Goal: Information Seeking & Learning: Learn about a topic

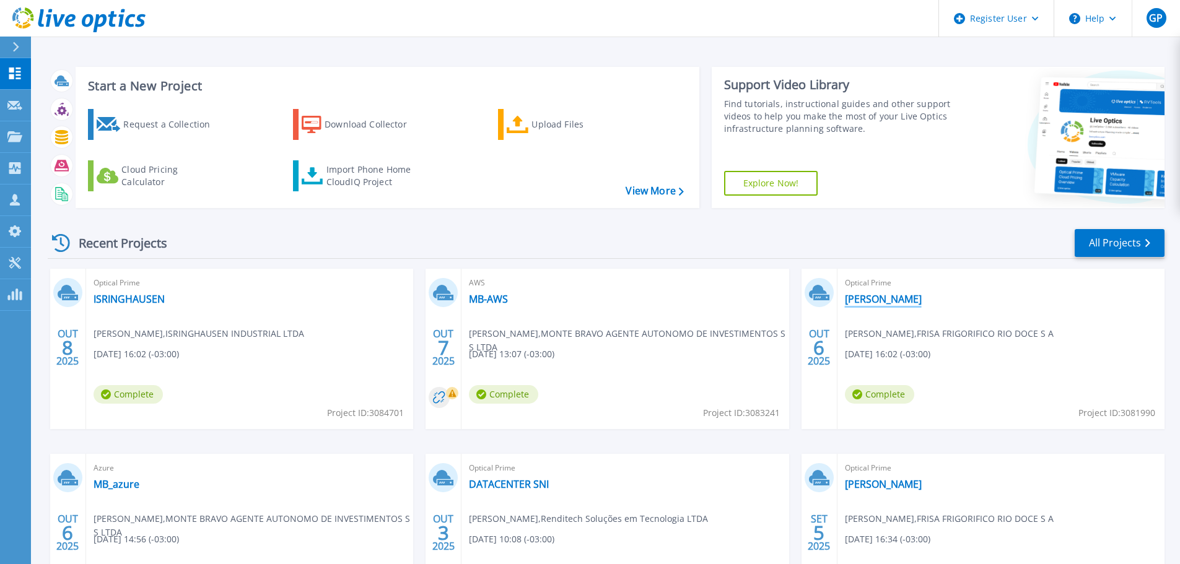
click at [869, 299] on link "[PERSON_NAME]" at bounding box center [883, 299] width 77 height 12
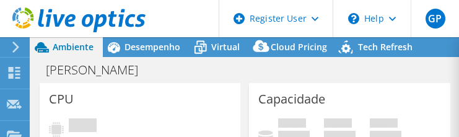
select select "USD"
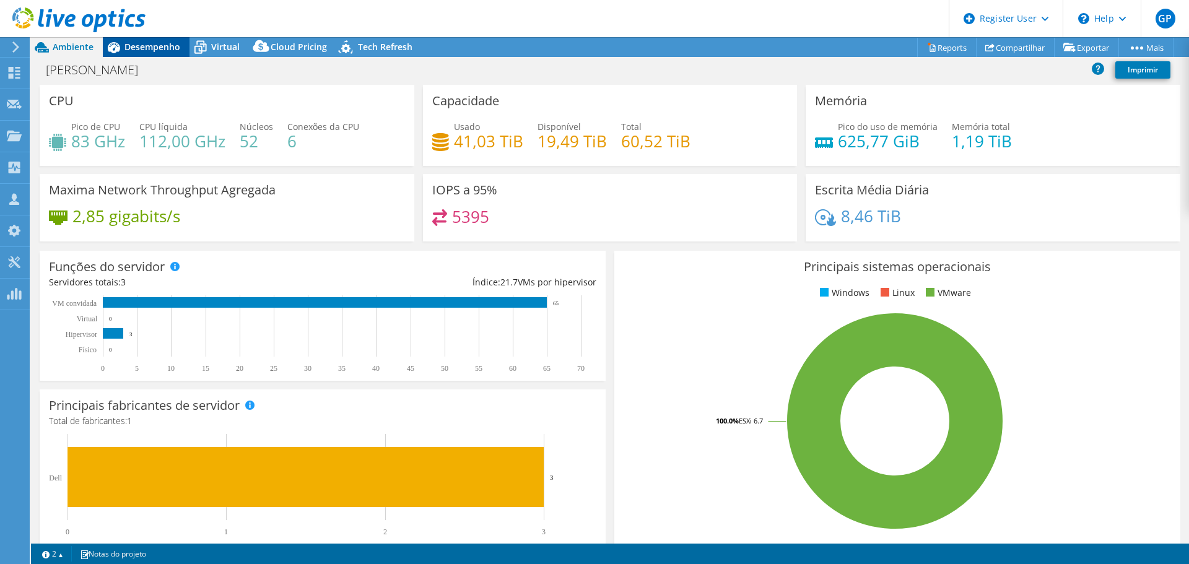
click at [160, 52] on span "Desempenho" at bounding box center [152, 47] width 56 height 12
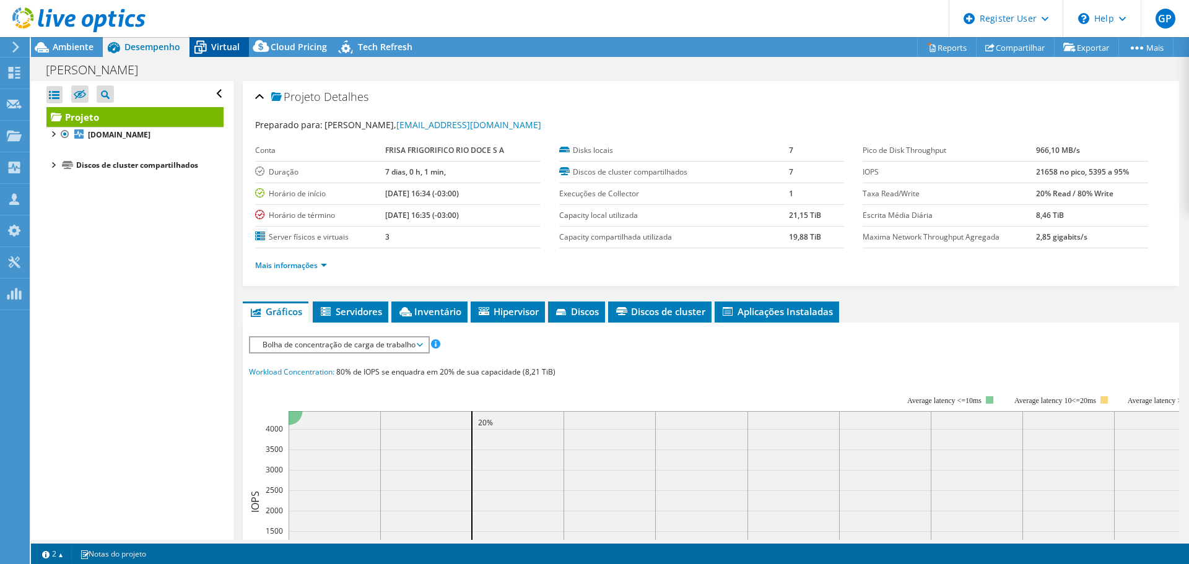
click at [225, 50] on span "Virtual" at bounding box center [225, 47] width 28 height 12
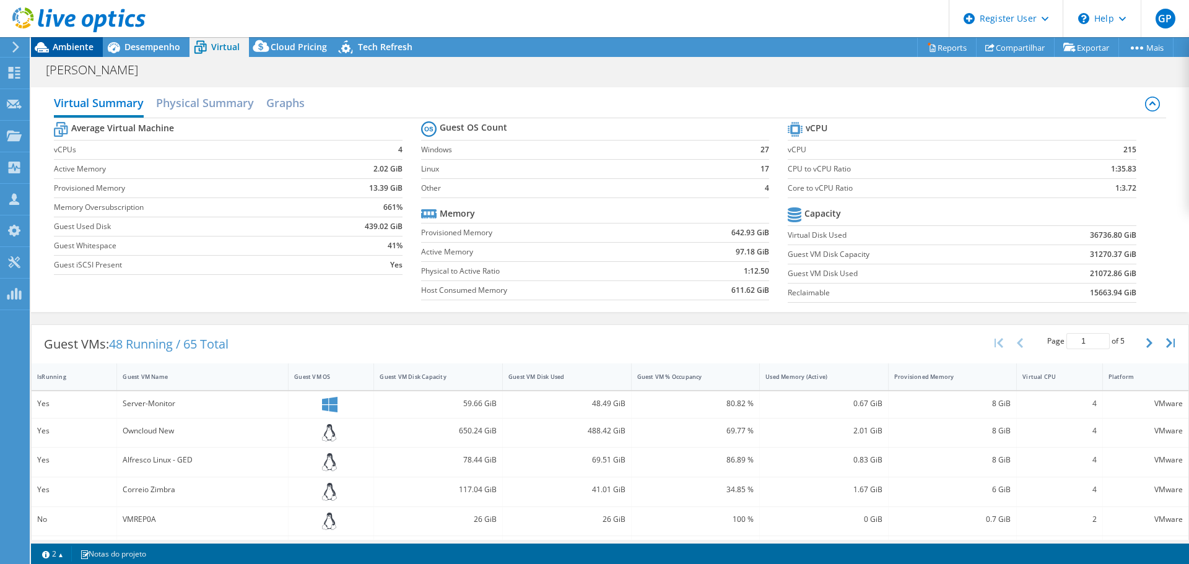
click at [81, 46] on span "Ambiente" at bounding box center [73, 47] width 41 height 12
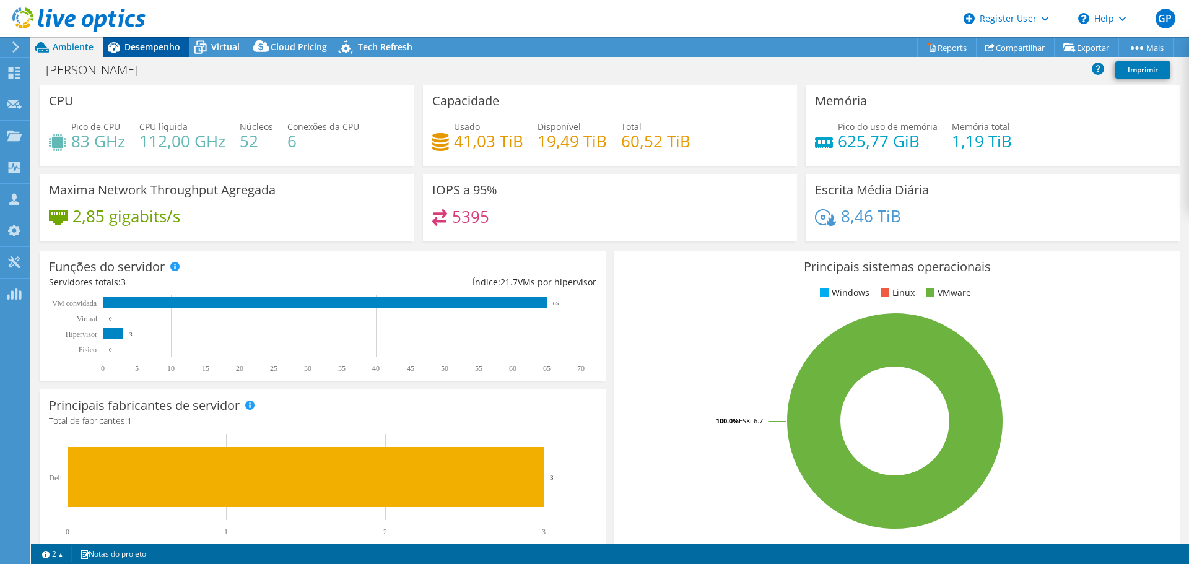
click at [136, 50] on span "Desempenho" at bounding box center [152, 47] width 56 height 12
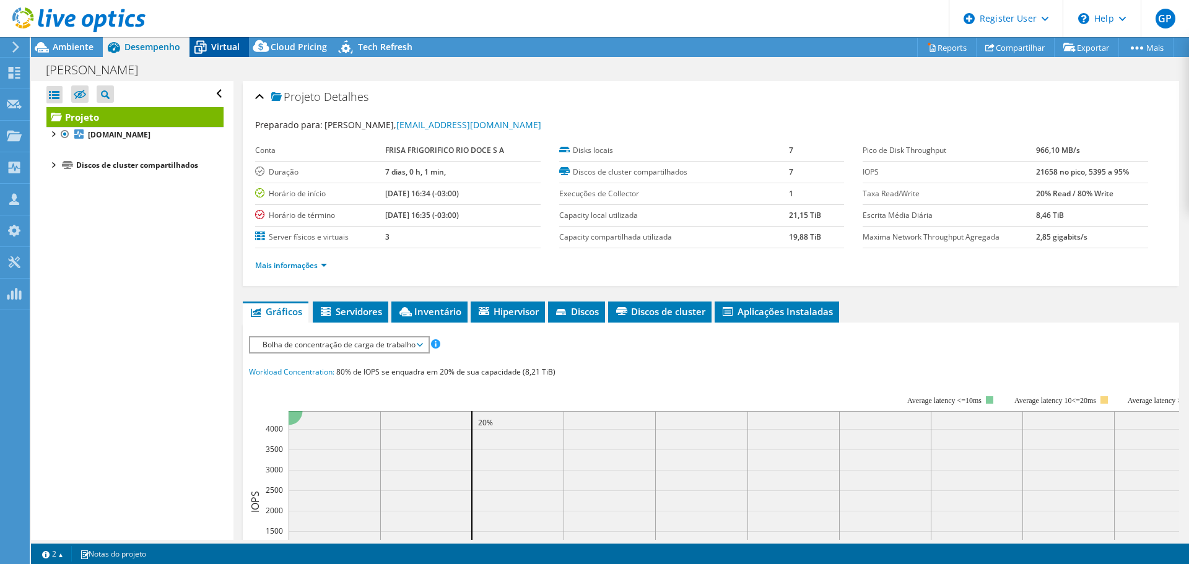
click at [222, 53] on div "Virtual" at bounding box center [219, 47] width 59 height 20
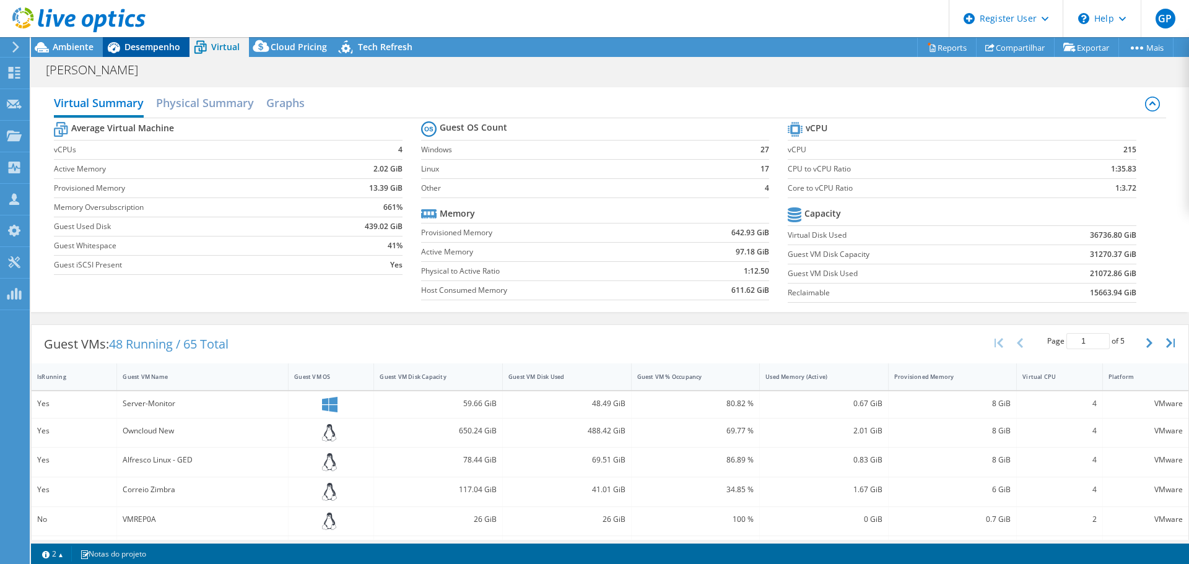
click at [120, 47] on icon at bounding box center [114, 47] width 12 height 11
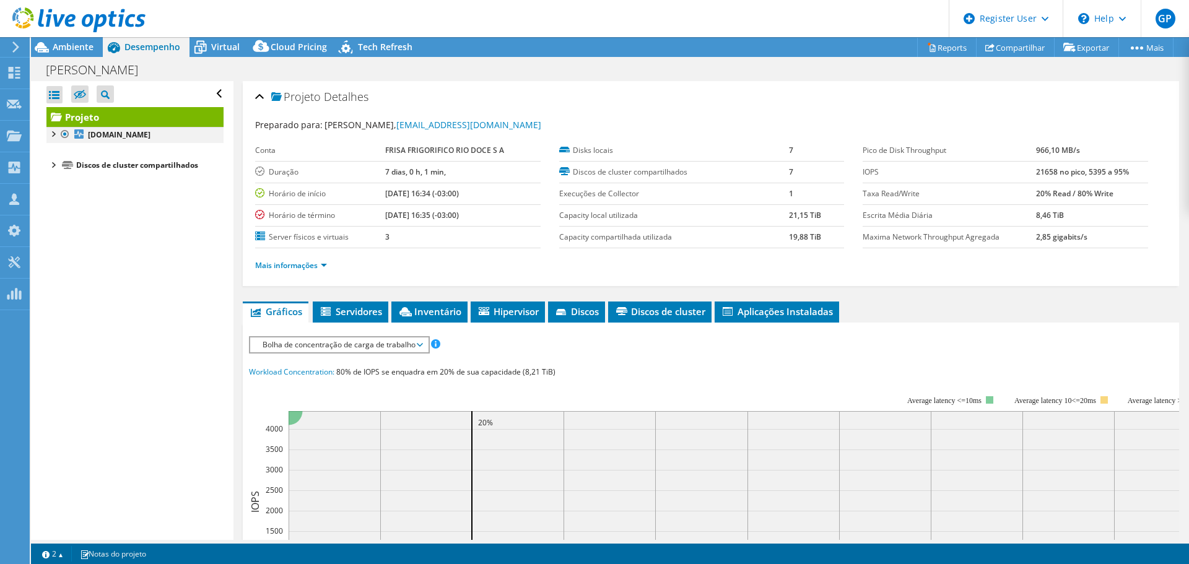
click at [63, 134] on div at bounding box center [65, 134] width 12 height 15
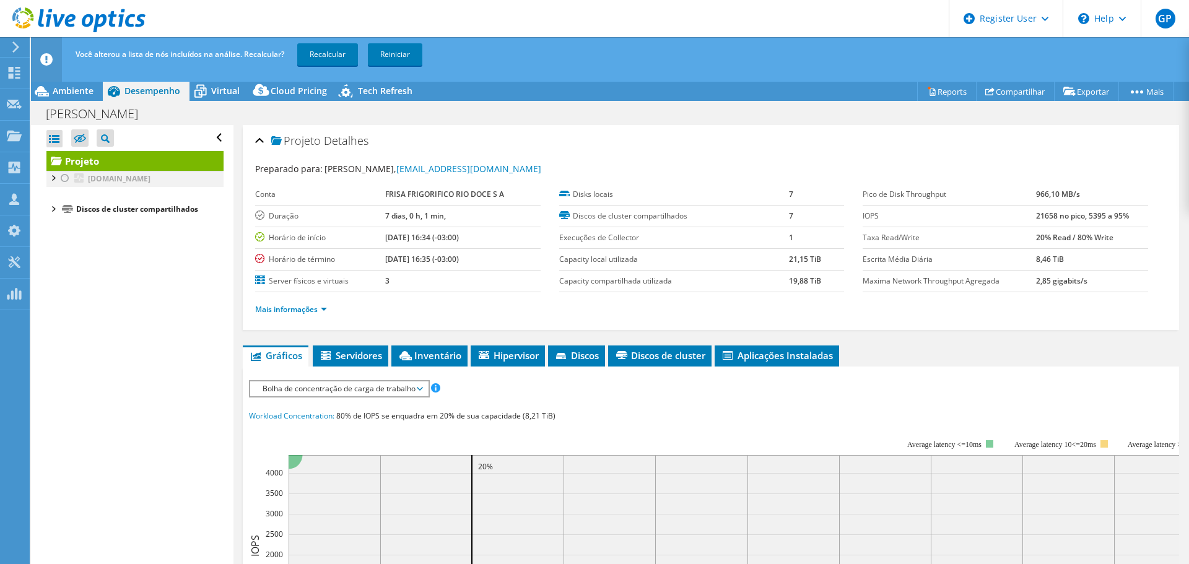
click at [64, 179] on div at bounding box center [65, 178] width 12 height 15
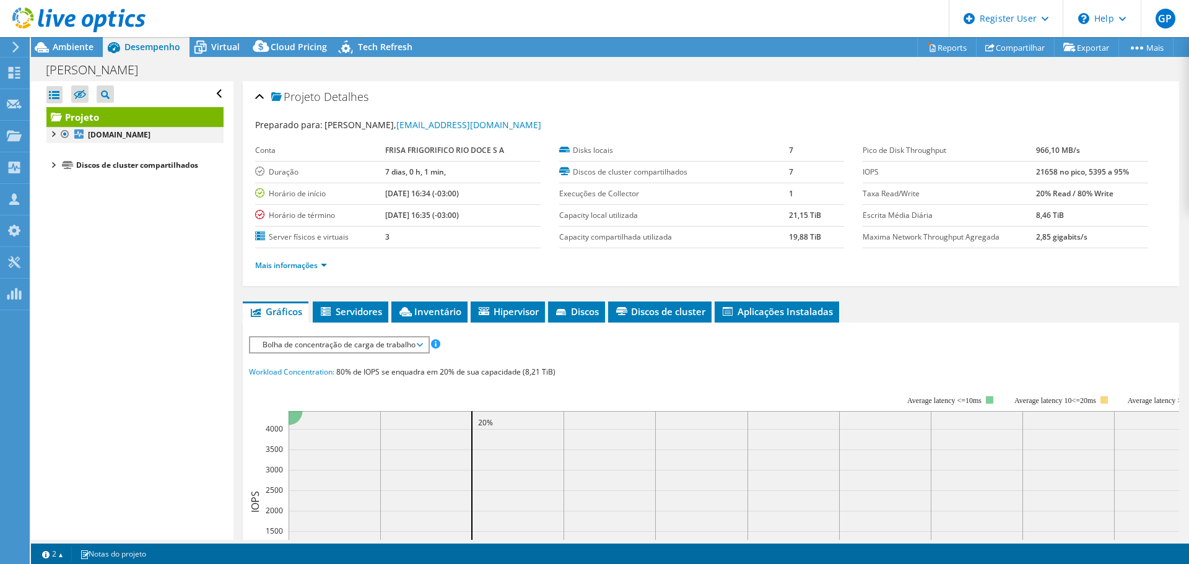
click at [50, 136] on div at bounding box center [52, 133] width 12 height 12
click at [63, 164] on div at bounding box center [59, 161] width 12 height 12
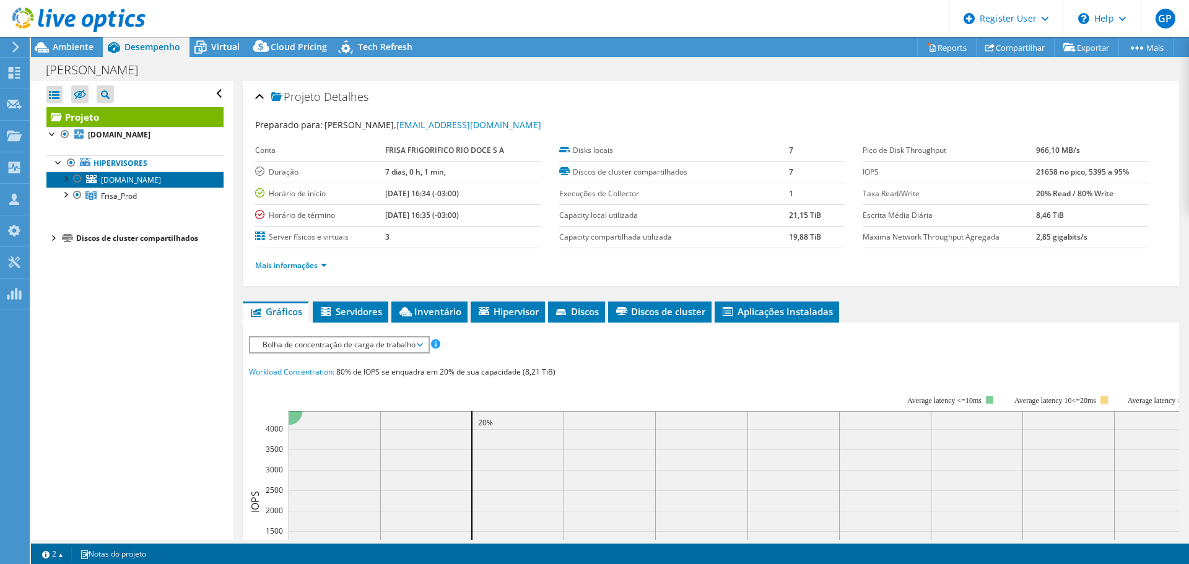
click at [123, 182] on span "[DOMAIN_NAME]" at bounding box center [131, 180] width 60 height 11
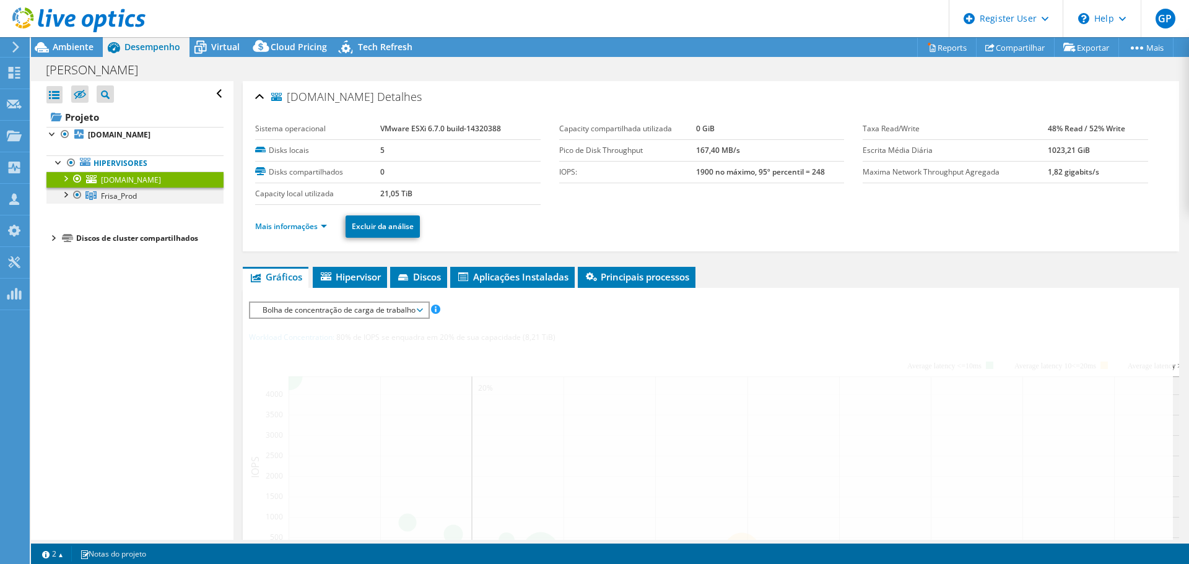
click at [66, 196] on div at bounding box center [65, 194] width 12 height 12
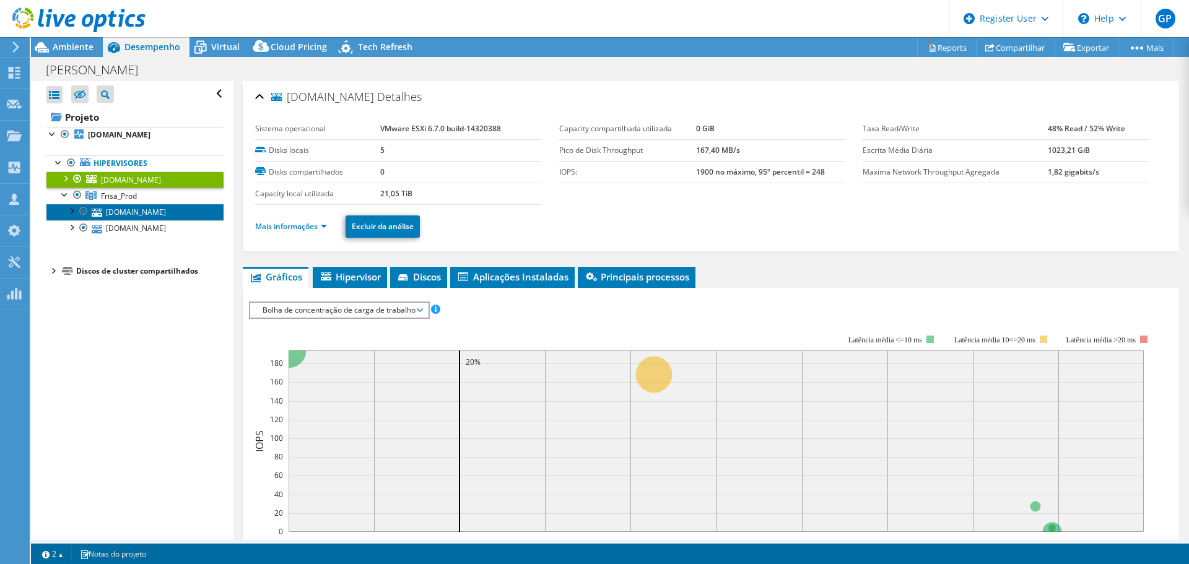
click at [131, 211] on link "[DOMAIN_NAME]" at bounding box center [134, 212] width 177 height 16
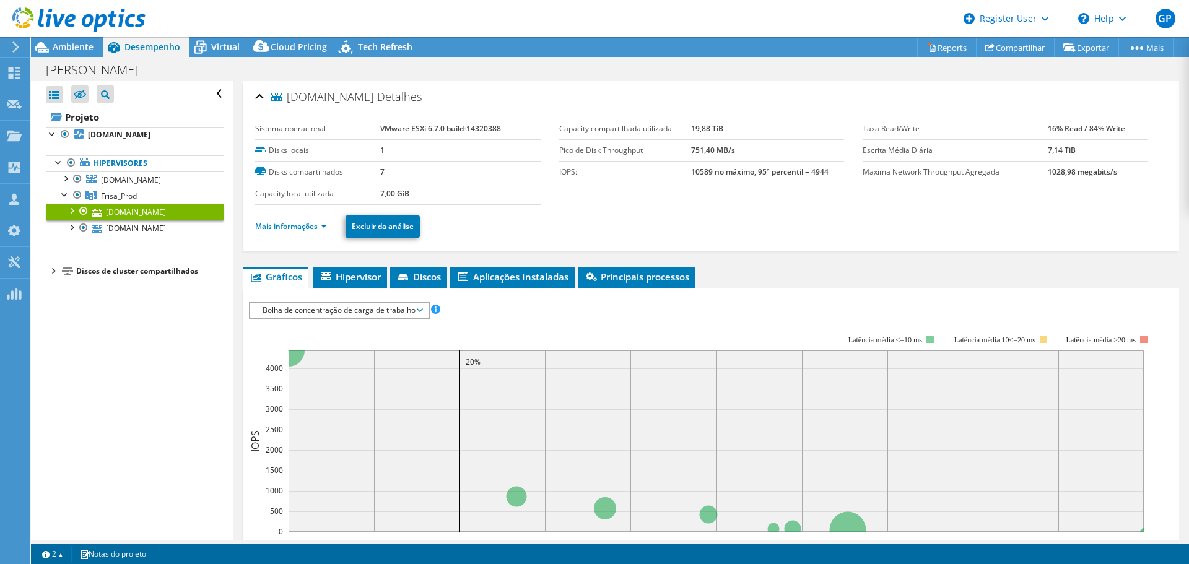
click at [323, 227] on link "Mais informações" at bounding box center [291, 226] width 72 height 11
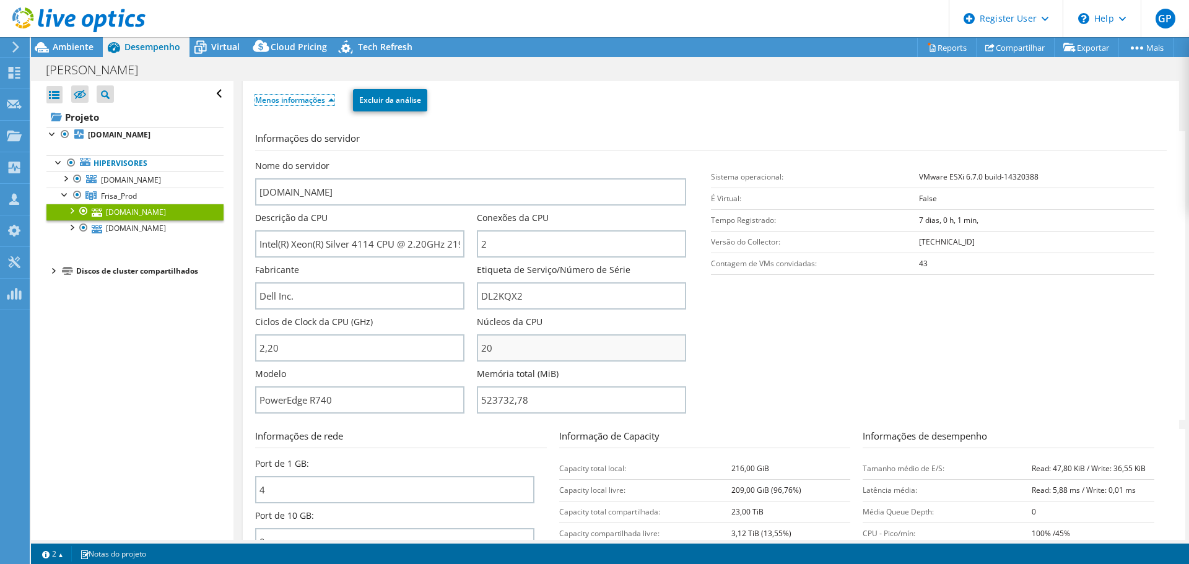
scroll to position [144, 0]
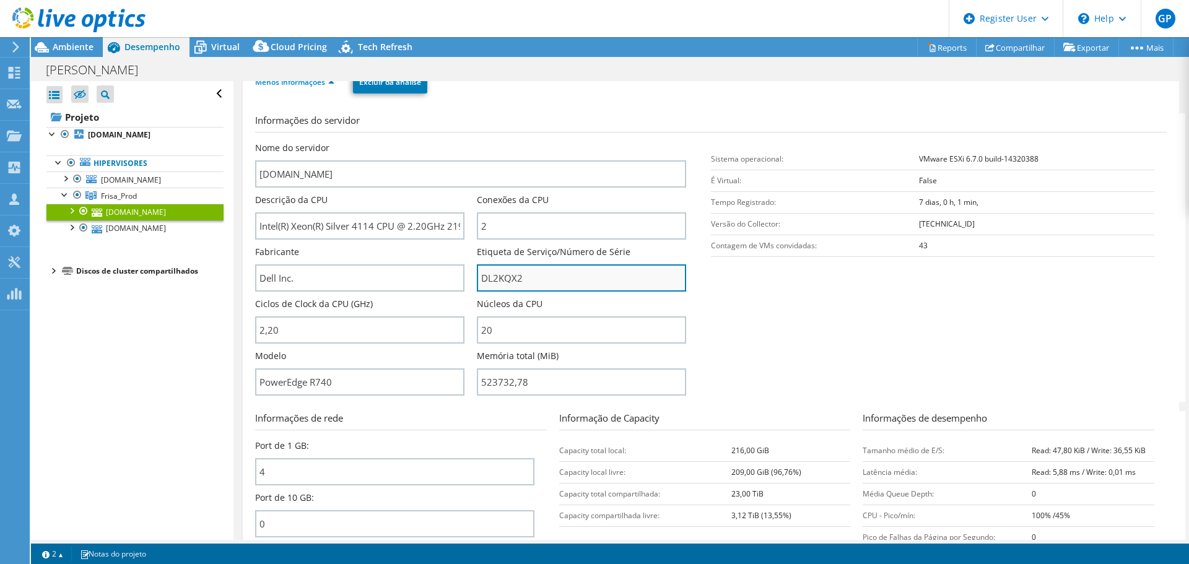
drag, startPoint x: 523, startPoint y: 277, endPoint x: 474, endPoint y: 277, distance: 48.9
click at [477, 277] on input "DL2KQX2" at bounding box center [581, 277] width 209 height 27
click at [64, 46] on span "Ambiente" at bounding box center [73, 47] width 41 height 12
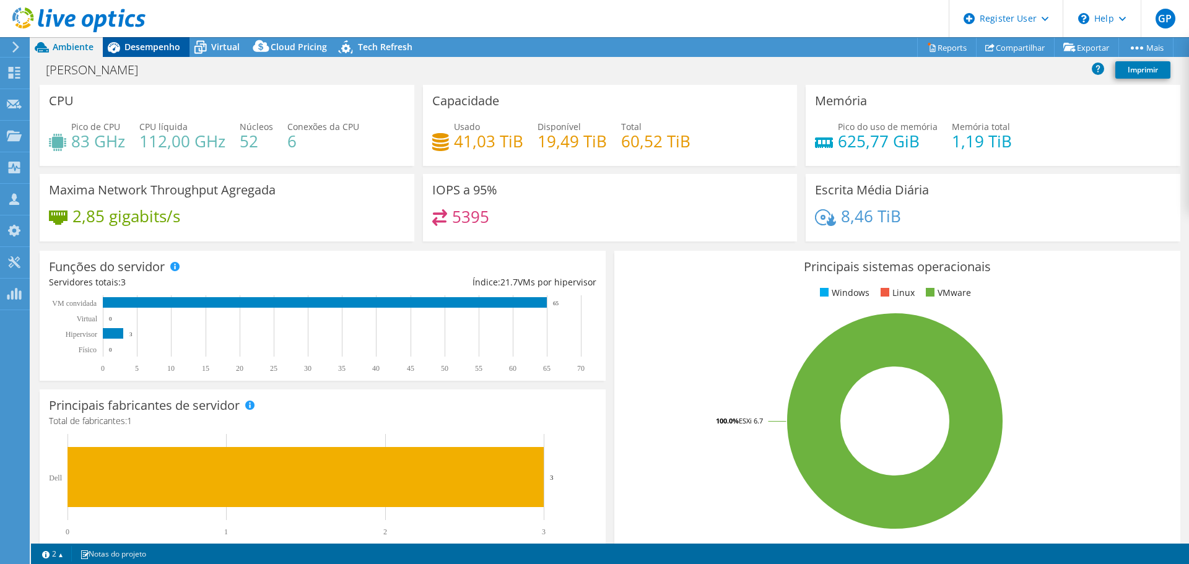
click at [168, 45] on span "Desempenho" at bounding box center [152, 47] width 56 height 12
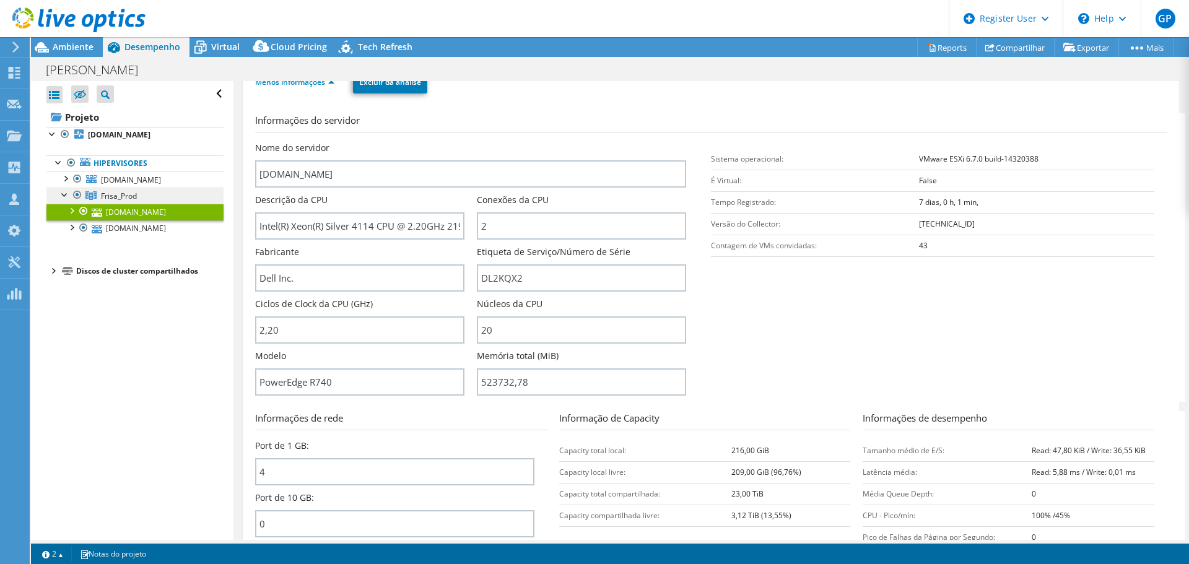
click at [136, 200] on span "Frisa_Prod" at bounding box center [119, 196] width 36 height 11
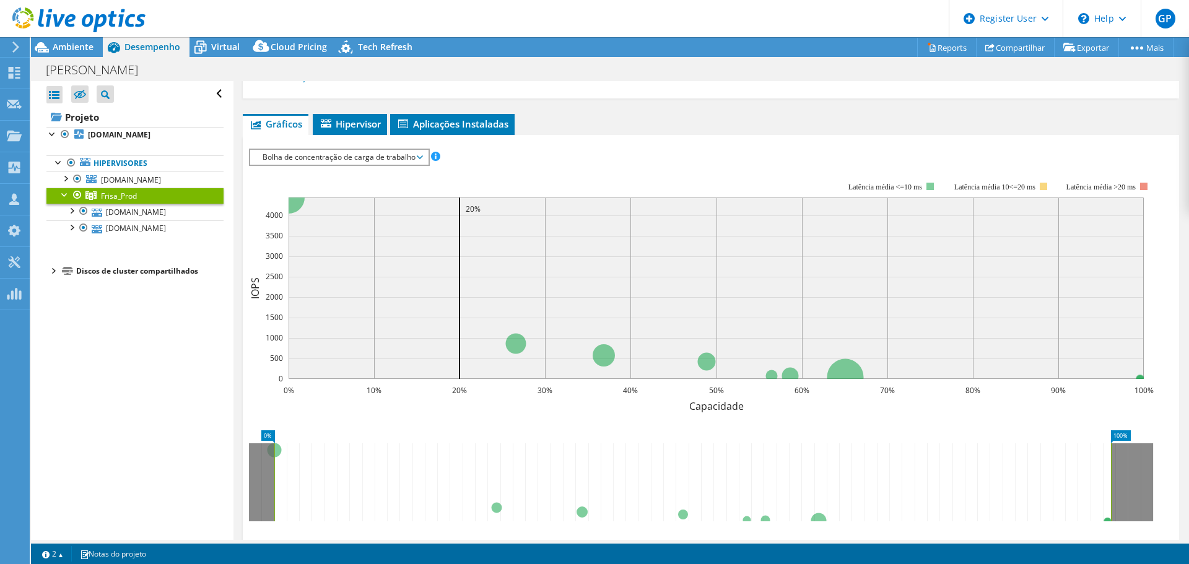
scroll to position [0, 0]
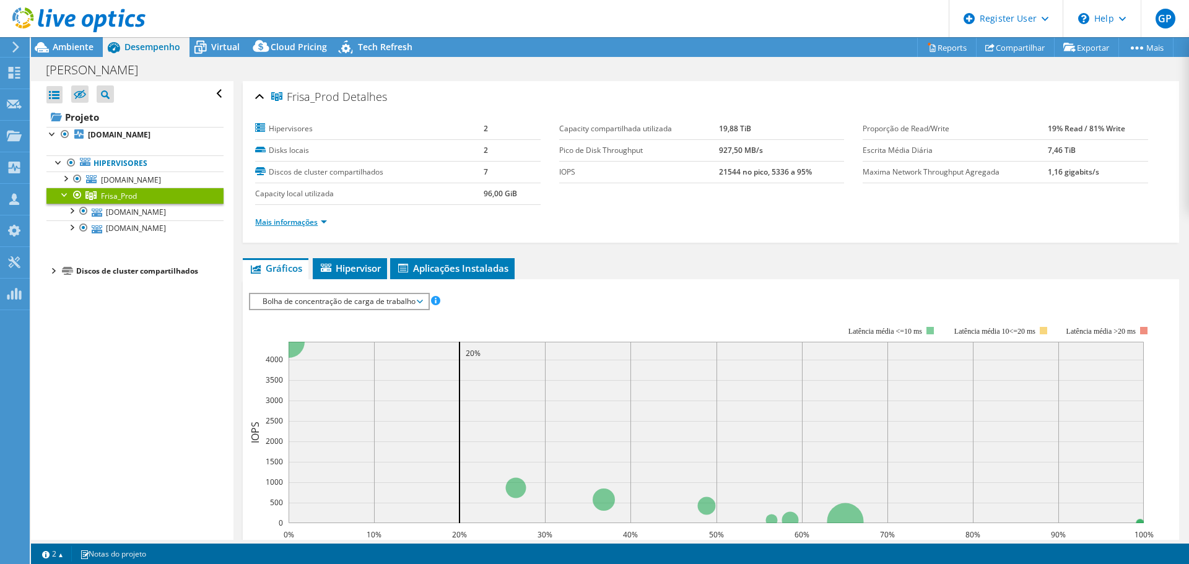
click at [323, 222] on link "Mais informações" at bounding box center [291, 222] width 72 height 11
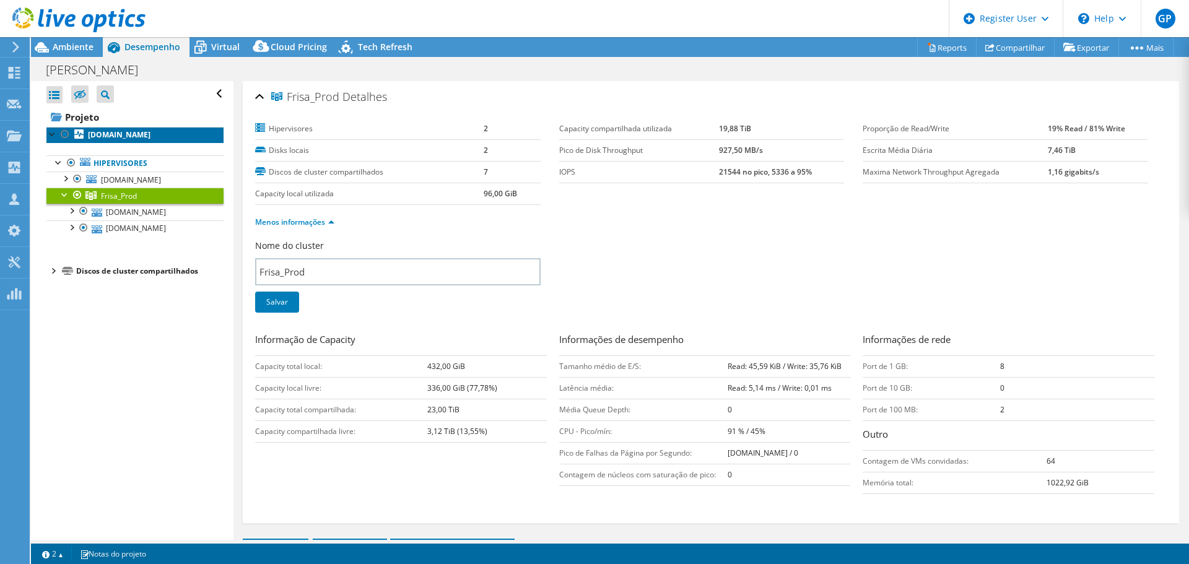
click at [126, 138] on b "[DOMAIN_NAME]" at bounding box center [119, 134] width 63 height 11
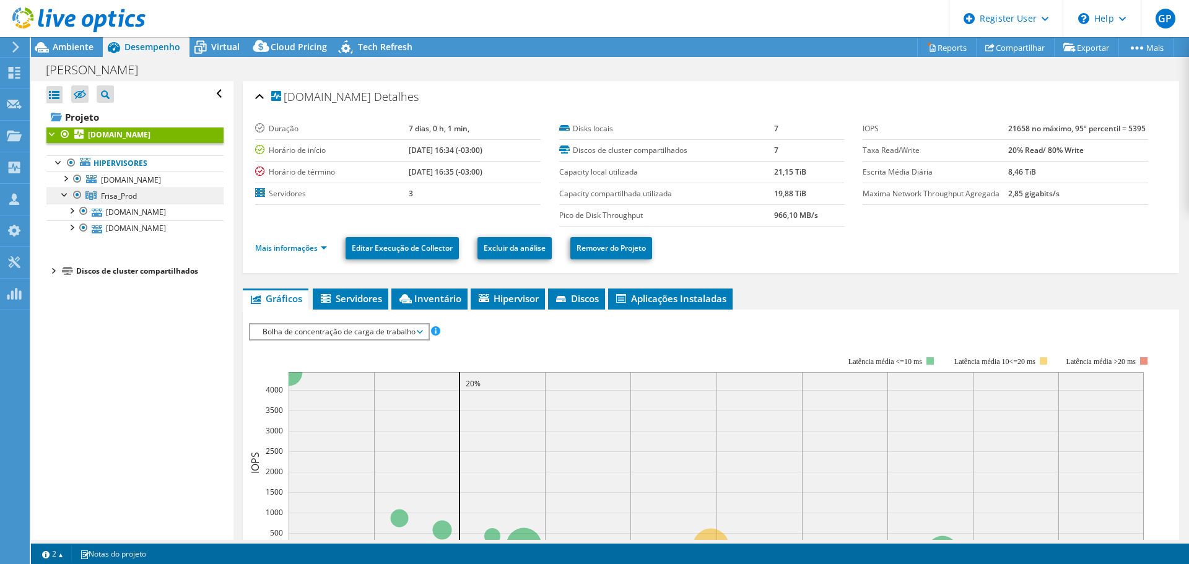
click at [149, 196] on link "Frisa_Prod" at bounding box center [134, 196] width 177 height 16
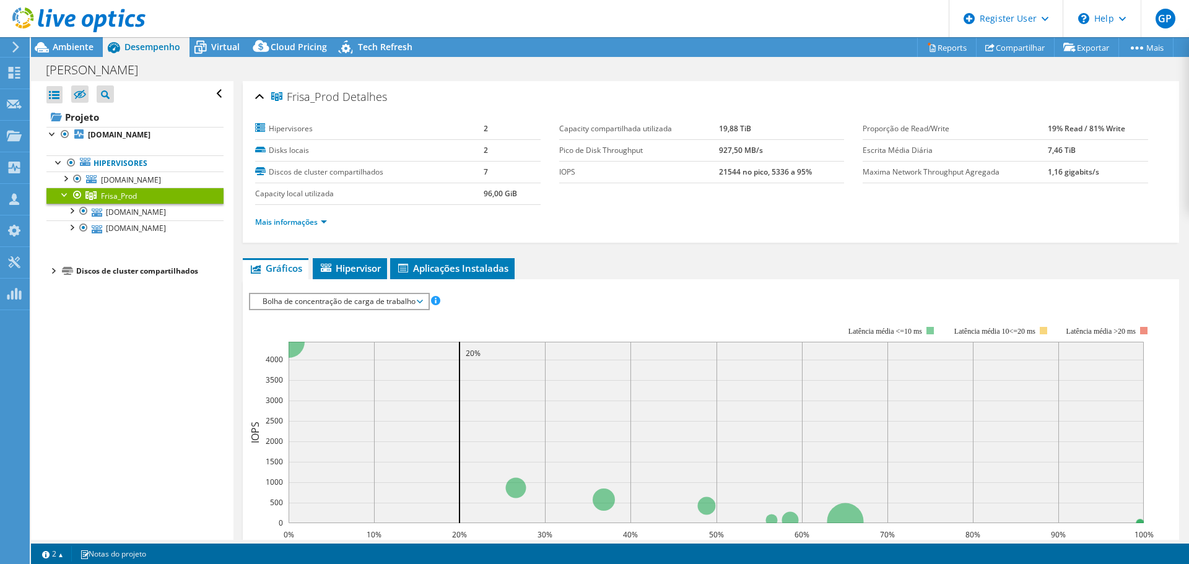
click at [128, 196] on span "Frisa_Prod" at bounding box center [119, 196] width 36 height 11
click at [320, 219] on link "Mais informações" at bounding box center [291, 222] width 72 height 11
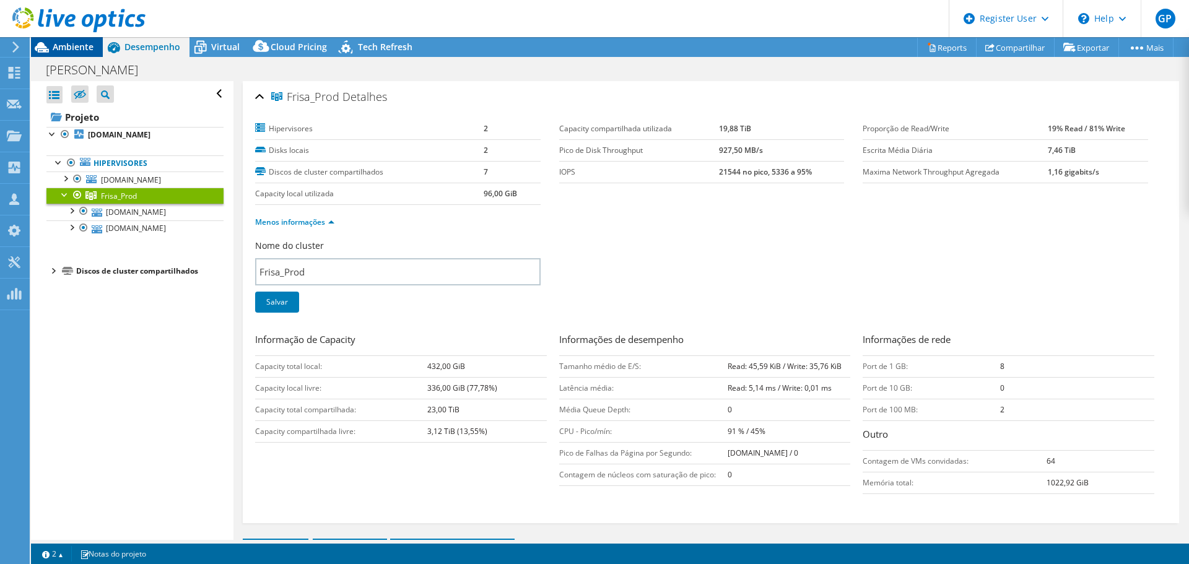
click at [75, 51] on span "Ambiente" at bounding box center [73, 47] width 41 height 12
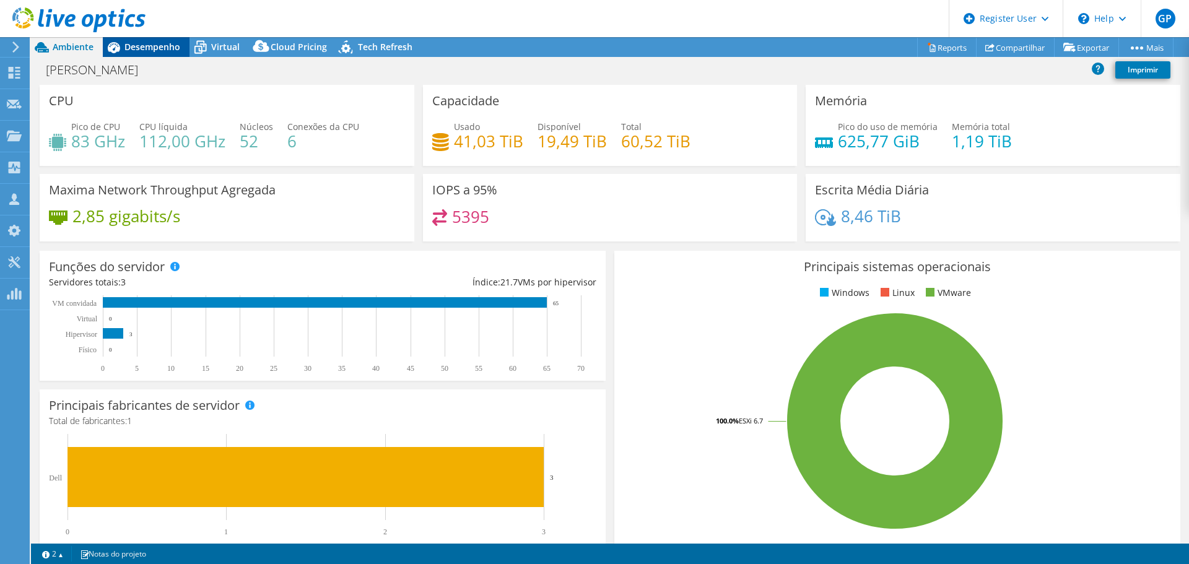
click at [123, 50] on icon at bounding box center [114, 48] width 22 height 22
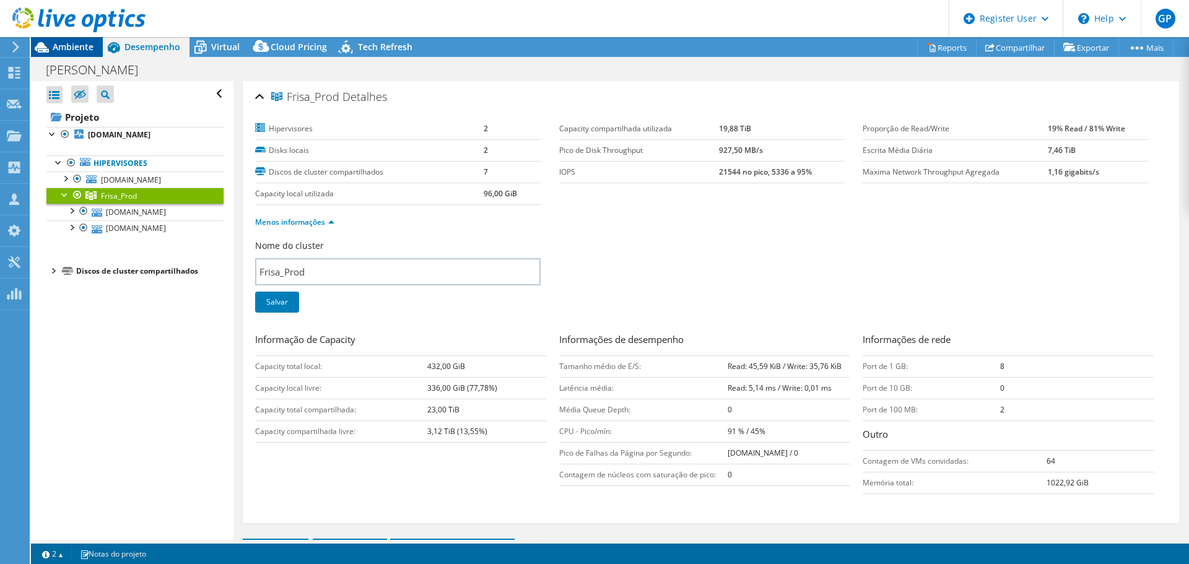
click at [72, 50] on span "Ambiente" at bounding box center [73, 47] width 41 height 12
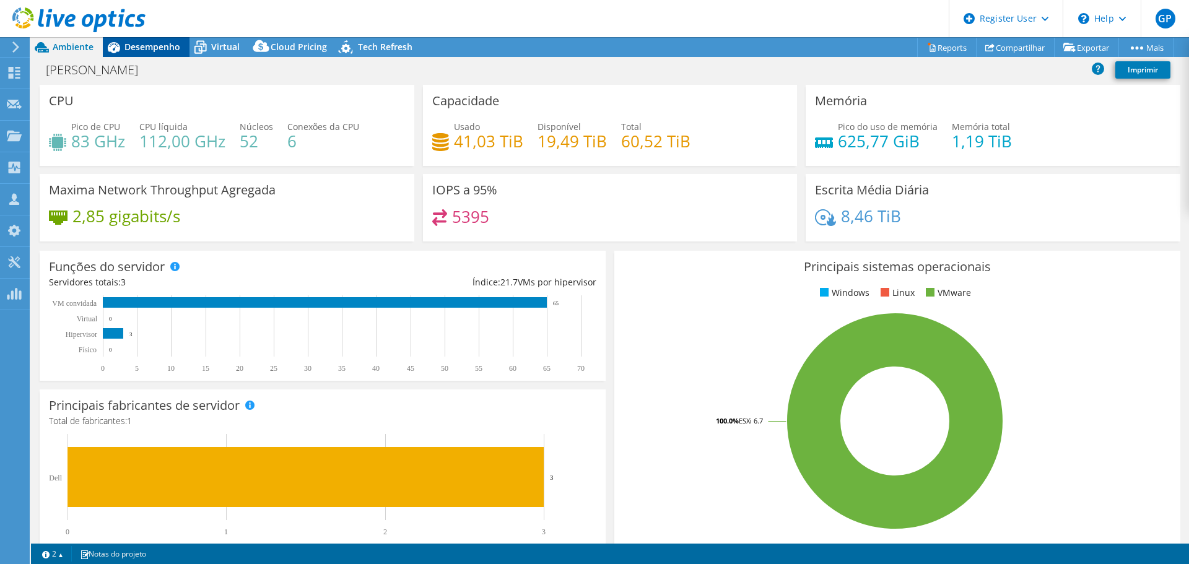
click at [158, 49] on span "Desempenho" at bounding box center [152, 47] width 56 height 12
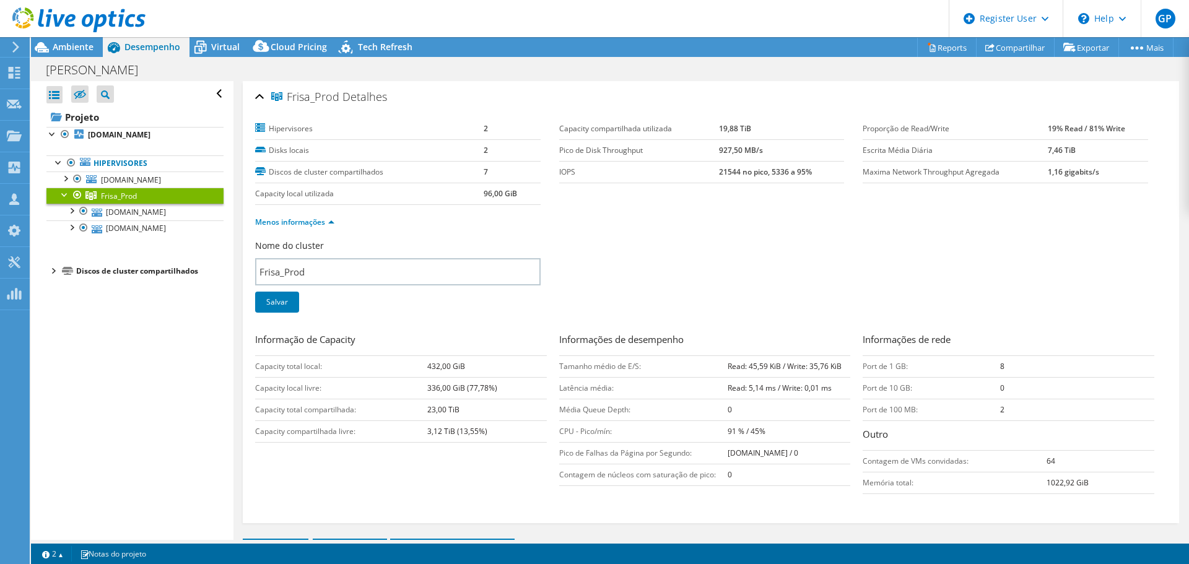
click at [147, 201] on link "Frisa_Prod" at bounding box center [134, 196] width 177 height 16
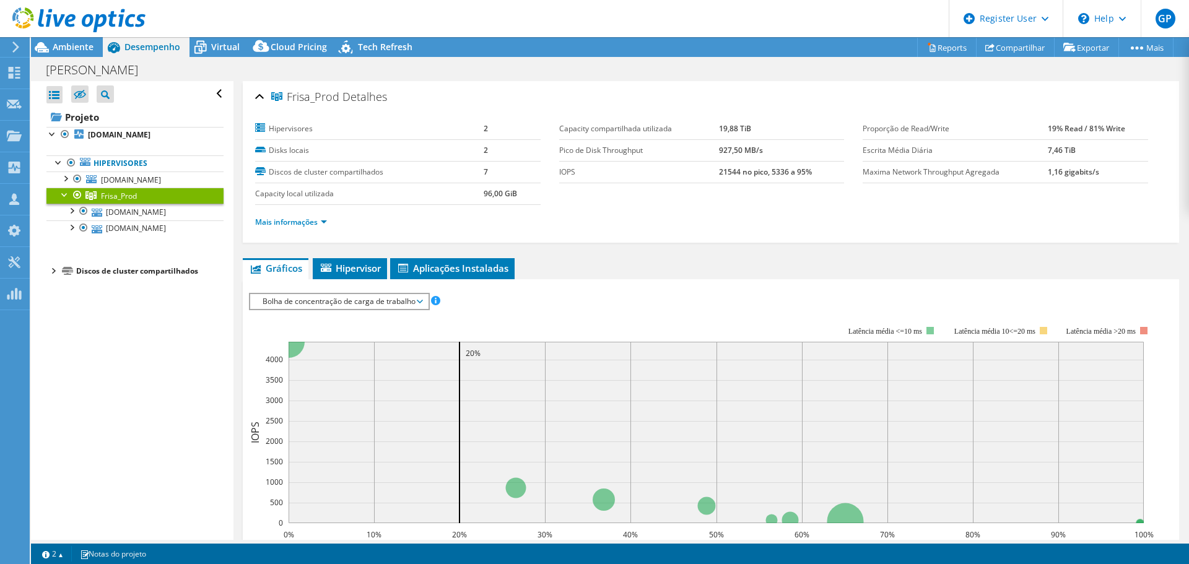
click at [393, 304] on span "Bolha de concentração de carga de trabalho" at bounding box center [338, 301] width 165 height 15
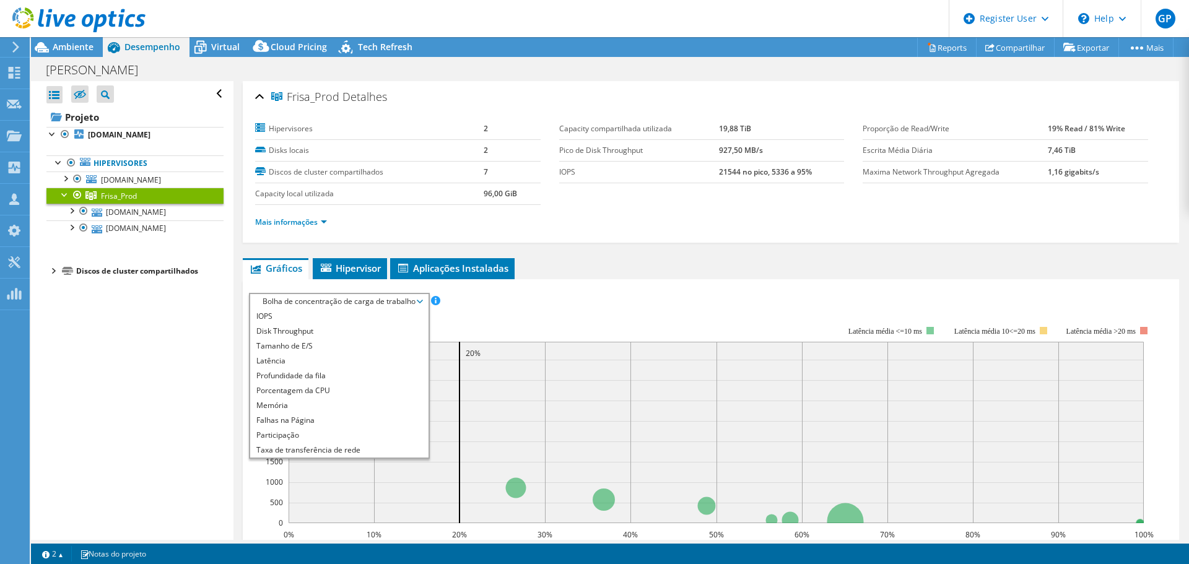
click at [541, 290] on div "IOPS Disk Throughput Tamanho de E/S Latência Profundidade da fila Porcentagem d…" at bounding box center [711, 506] width 924 height 439
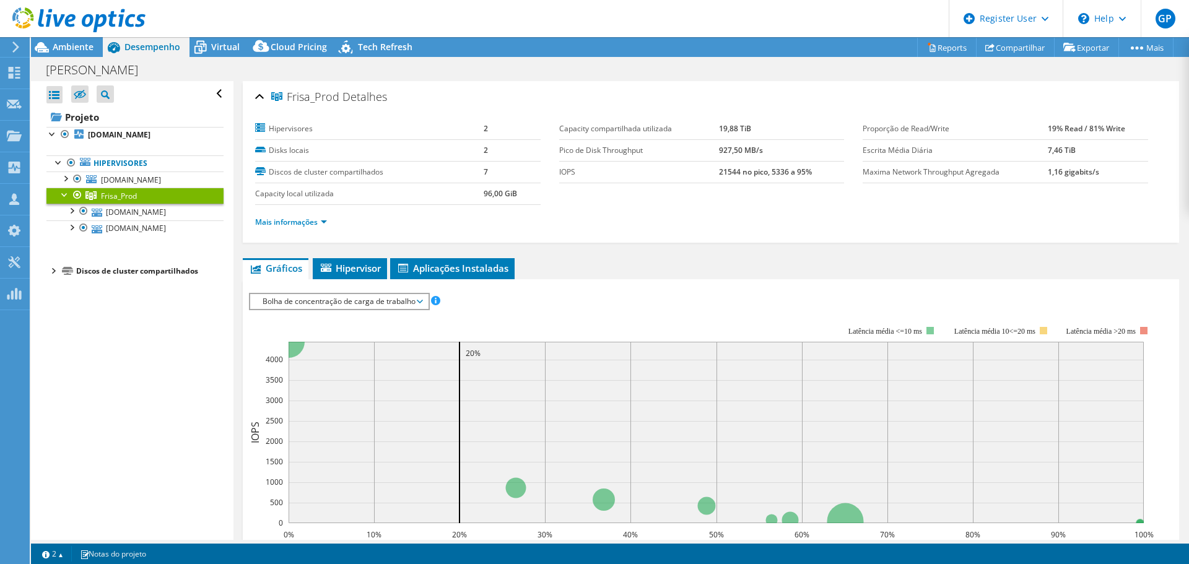
click at [416, 302] on span "Bolha de concentração de carga de trabalho" at bounding box center [338, 301] width 165 height 15
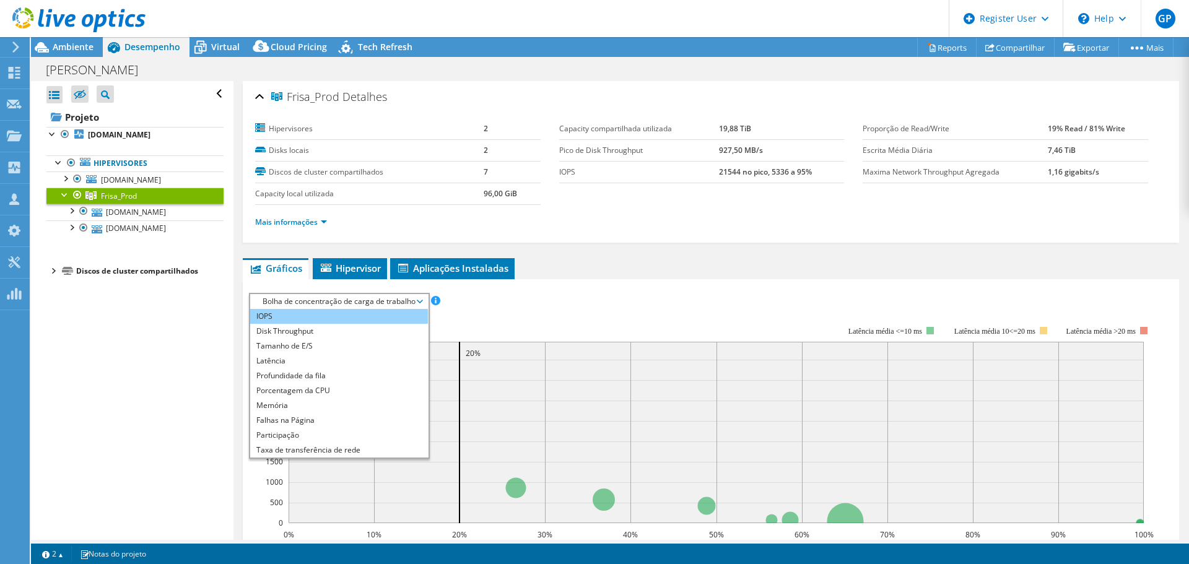
click at [376, 321] on li "IOPS" at bounding box center [339, 316] width 178 height 15
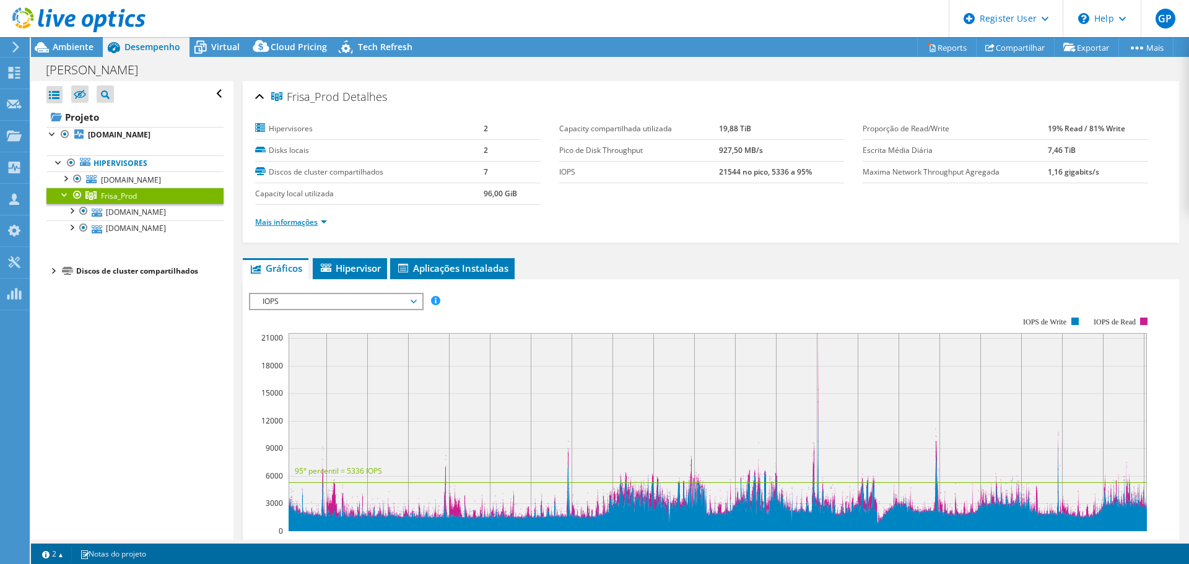
click at [320, 222] on link "Mais informações" at bounding box center [291, 222] width 72 height 11
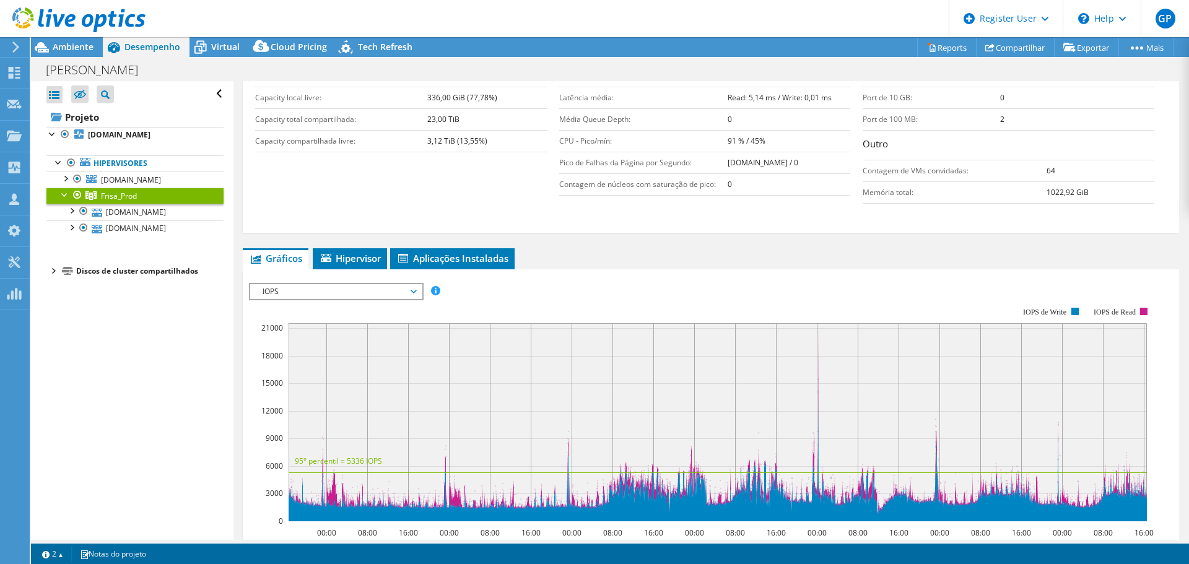
scroll to position [253, 0]
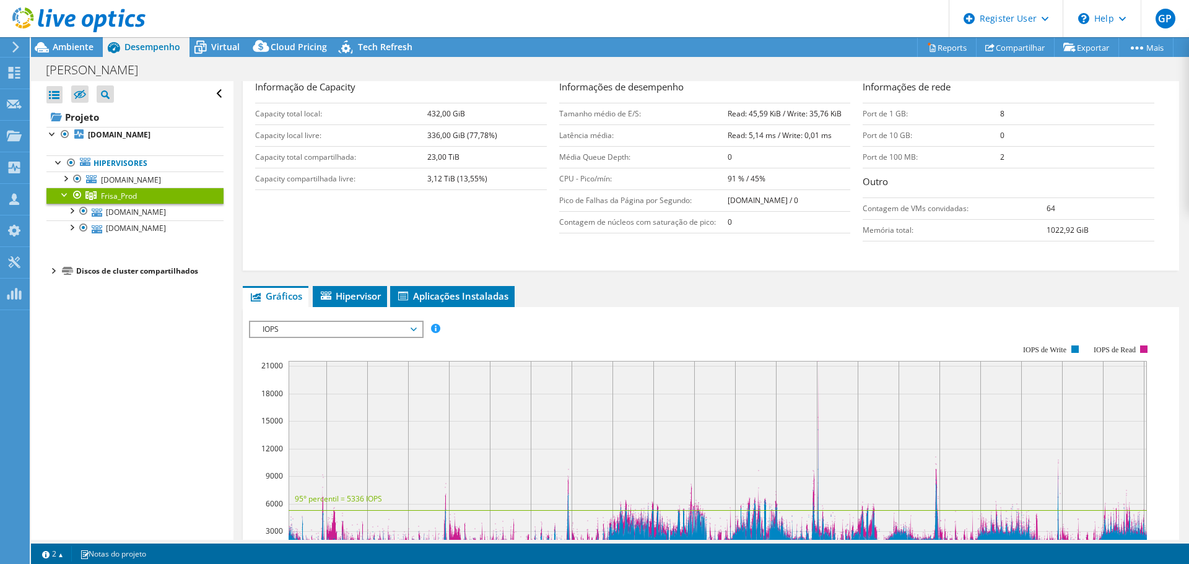
click at [411, 331] on span "IOPS" at bounding box center [335, 329] width 159 height 15
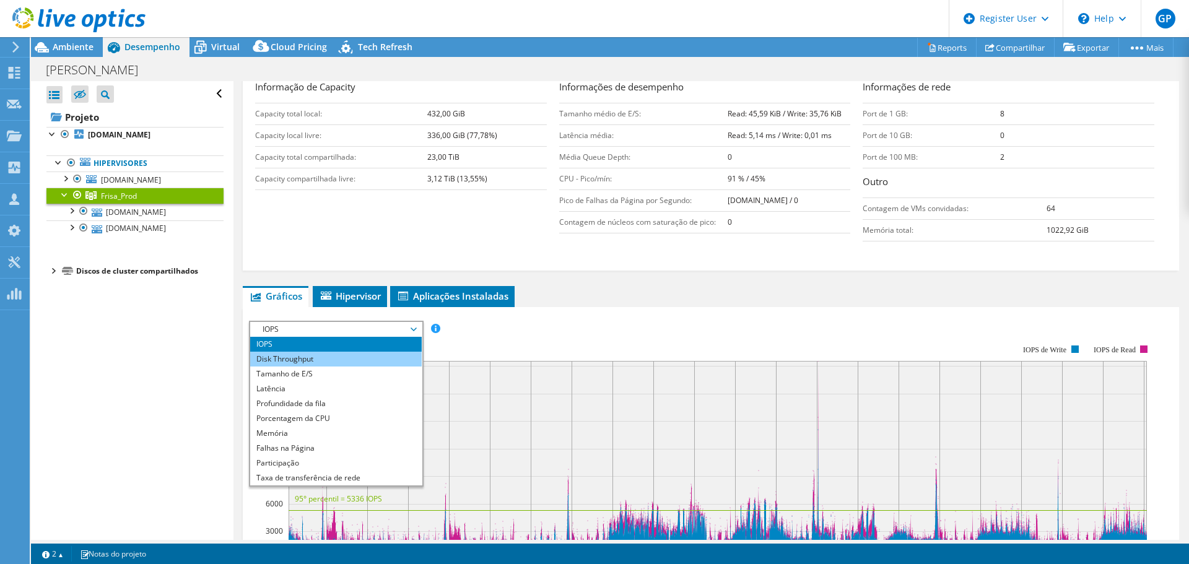
click at [387, 357] on li "Disk Throughput" at bounding box center [336, 359] width 172 height 15
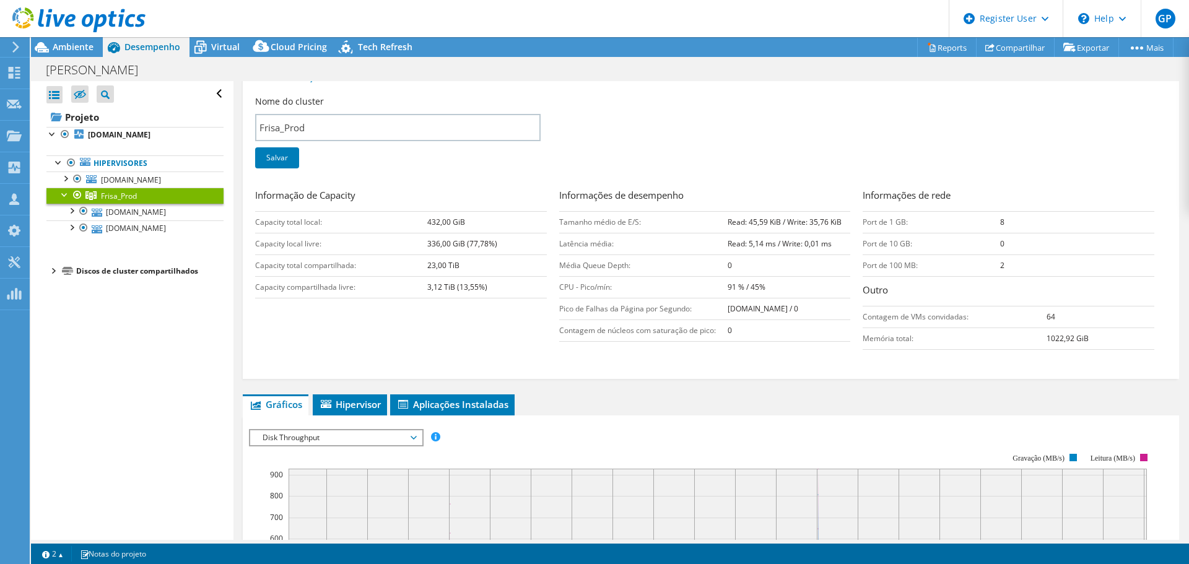
scroll to position [0, 0]
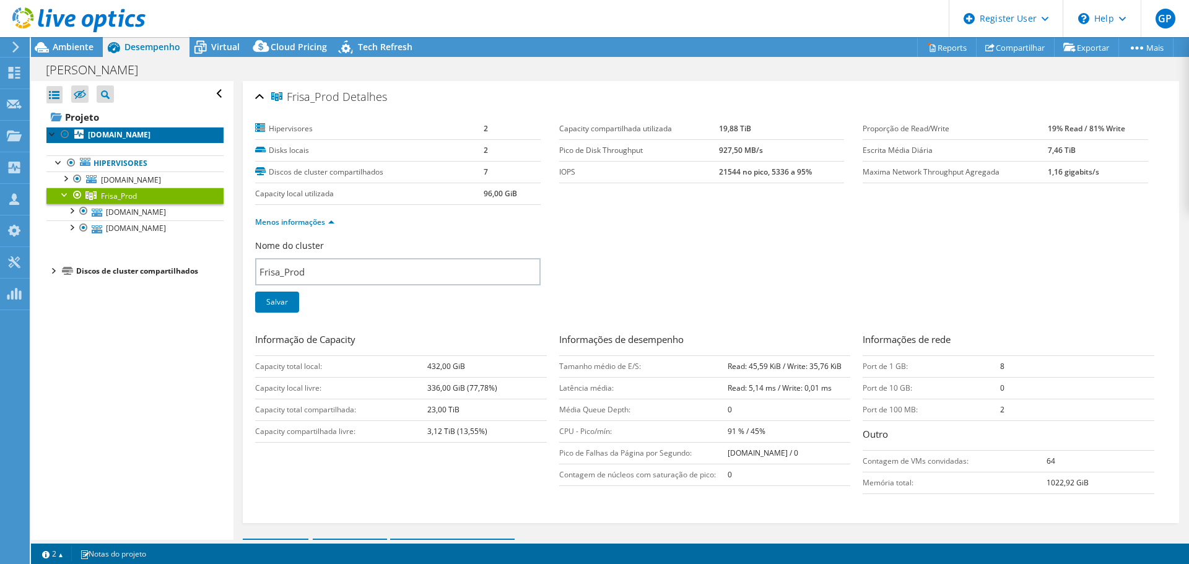
click at [139, 134] on b "[DOMAIN_NAME]" at bounding box center [119, 134] width 63 height 11
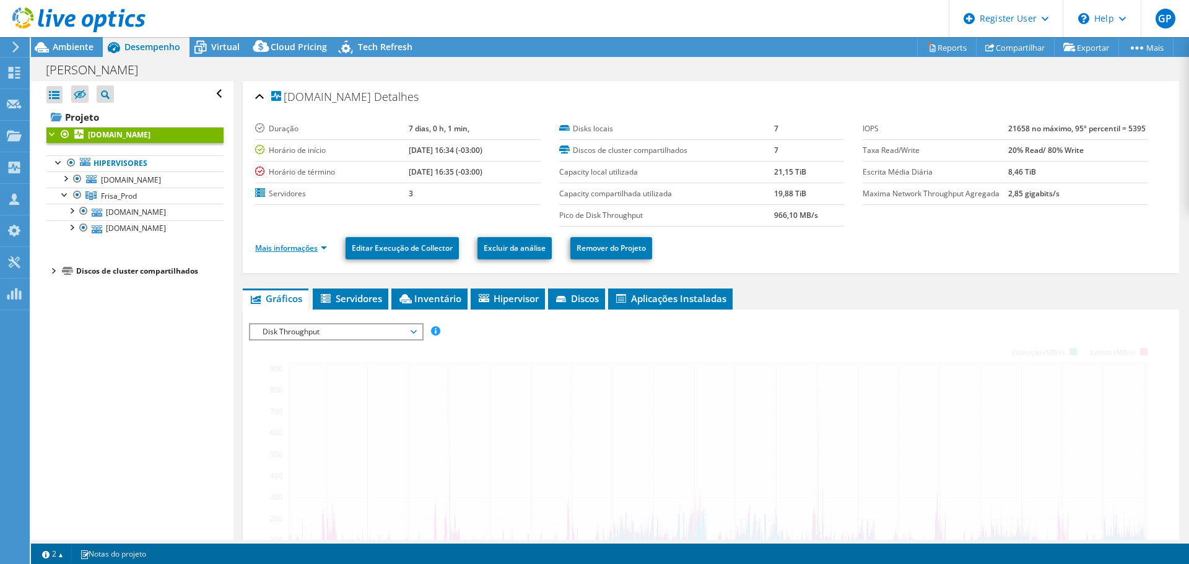
click at [297, 249] on link "Mais informações" at bounding box center [291, 248] width 72 height 11
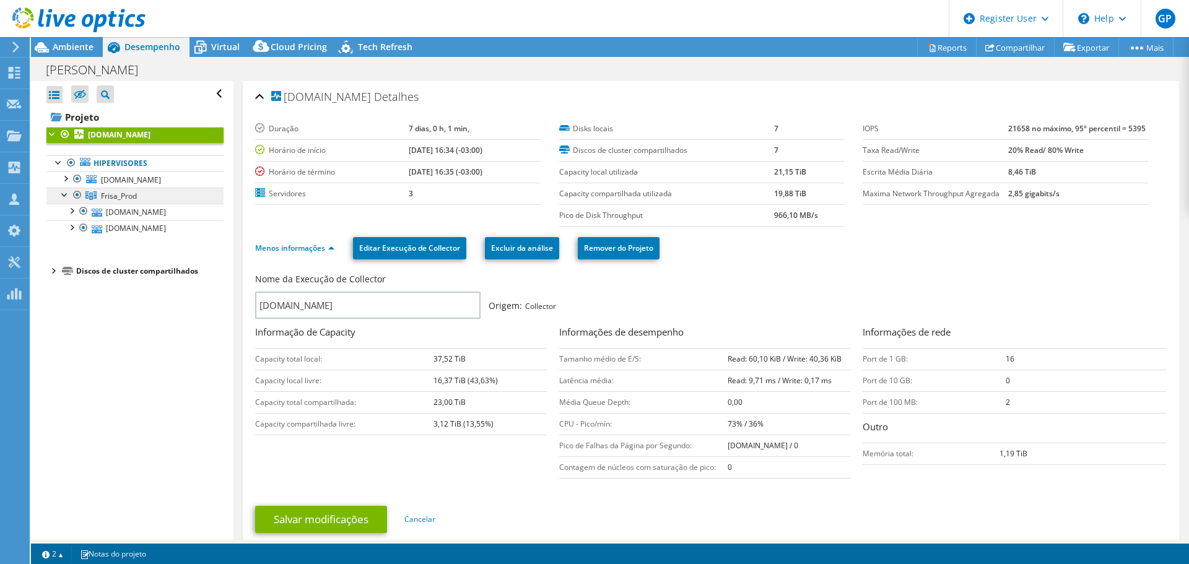
click at [126, 194] on span "Frisa_Prod" at bounding box center [119, 196] width 36 height 11
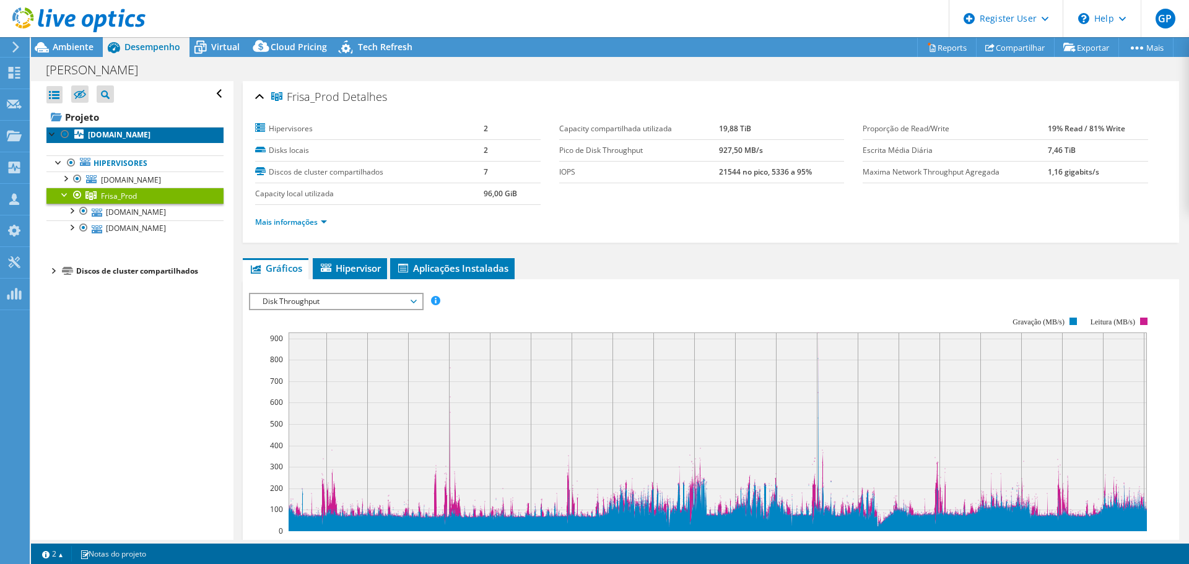
click at [141, 134] on b "[DOMAIN_NAME]" at bounding box center [119, 134] width 63 height 11
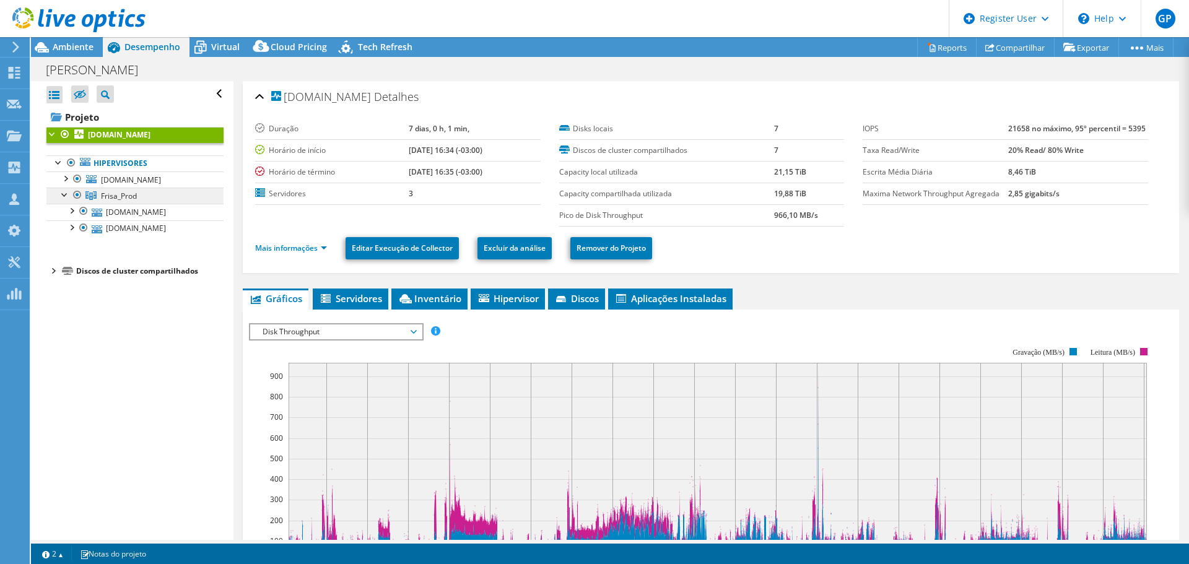
click at [152, 194] on link "Frisa_Prod" at bounding box center [134, 196] width 177 height 16
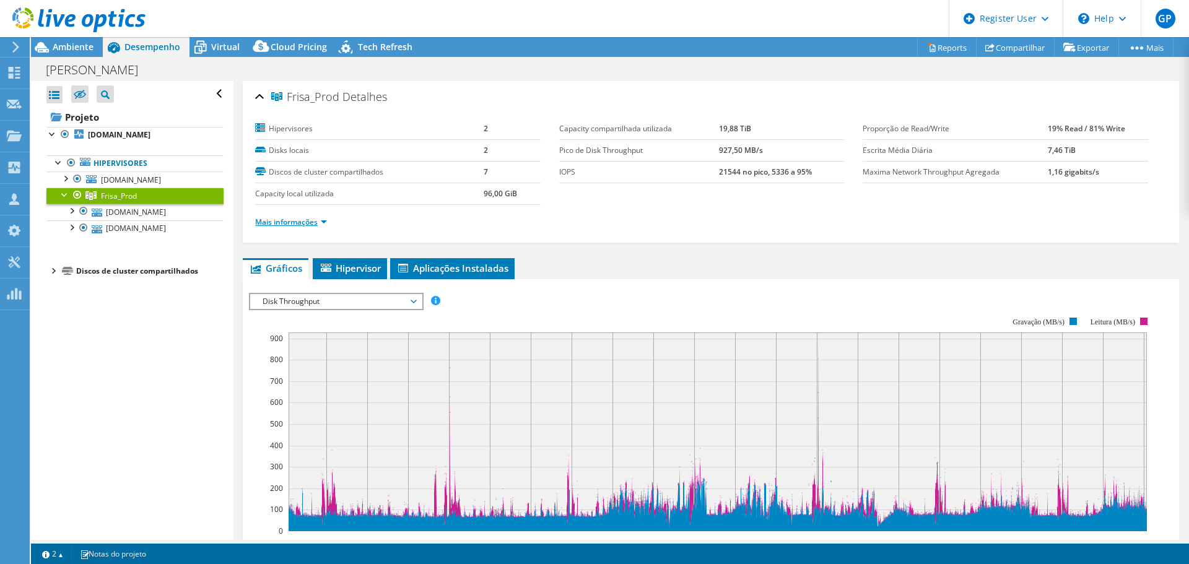
click at [318, 223] on link "Mais informações" at bounding box center [291, 222] width 72 height 11
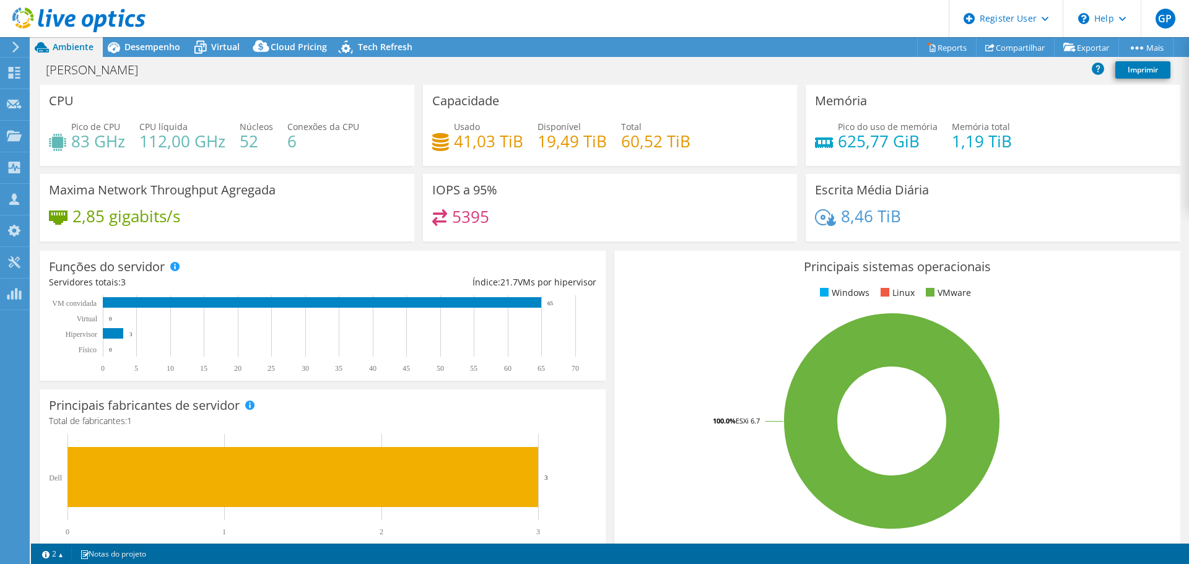
select select "USD"
drag, startPoint x: 126, startPoint y: 69, endPoint x: 45, endPoint y: 72, distance: 81.8
click at [45, 72] on h1 "[PERSON_NAME]" at bounding box center [98, 70] width 117 height 14
